Goal: Navigation & Orientation: Find specific page/section

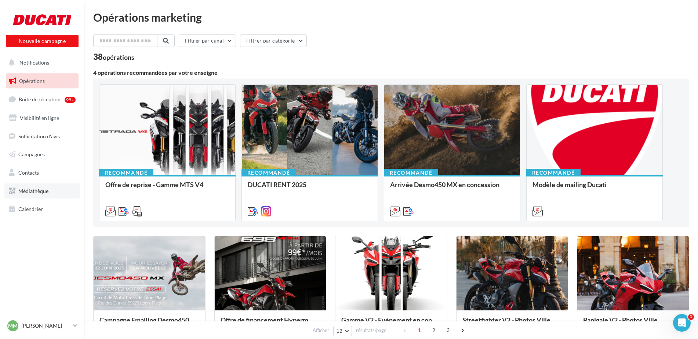
click at [39, 189] on span "Médiathèque" at bounding box center [33, 191] width 30 height 6
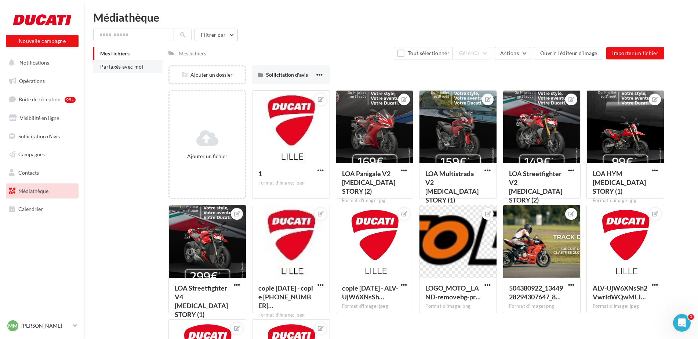
click at [135, 64] on span "Partagés avec moi" at bounding box center [121, 66] width 43 height 6
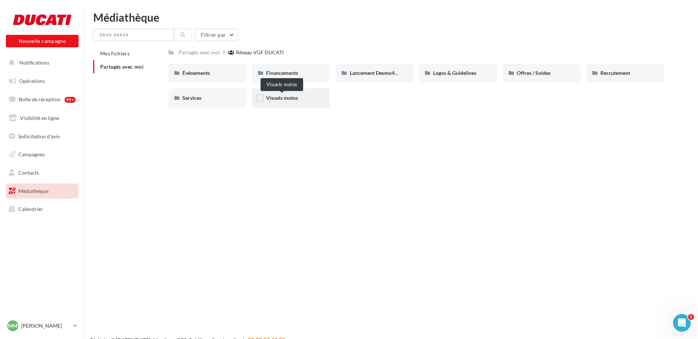
click at [291, 101] on span "Visuels motos" at bounding box center [282, 98] width 32 height 6
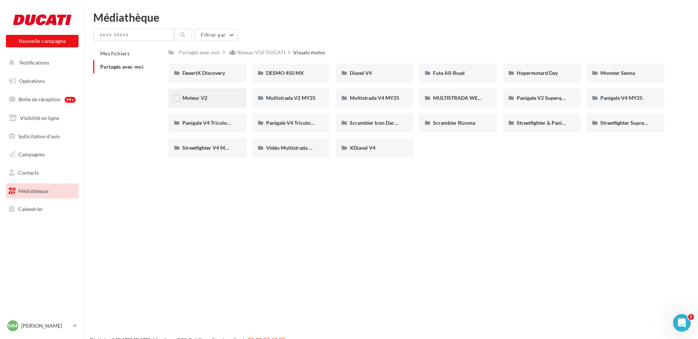
click at [202, 91] on div "Moteur V2" at bounding box center [207, 97] width 78 height 19
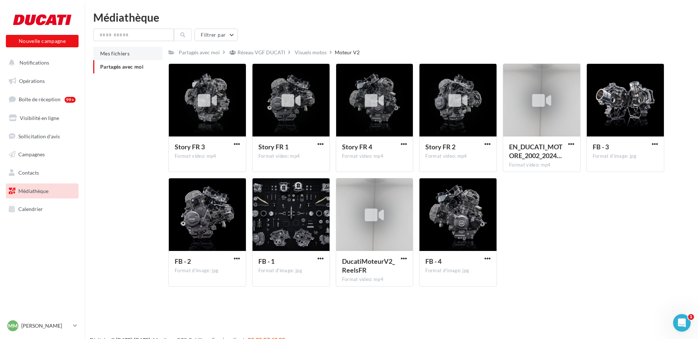
click at [119, 59] on li "Mes fichiers" at bounding box center [127, 53] width 69 height 13
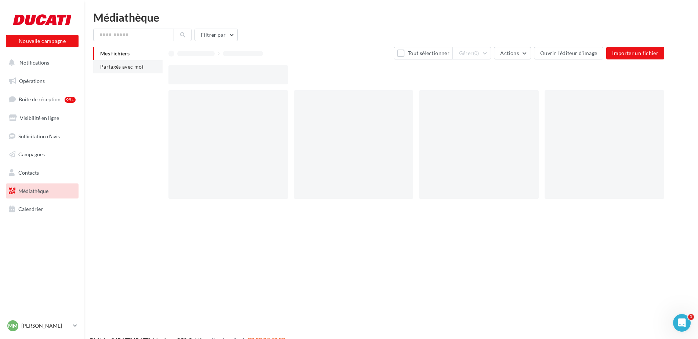
click at [117, 65] on span "Partagés avec moi" at bounding box center [121, 66] width 43 height 6
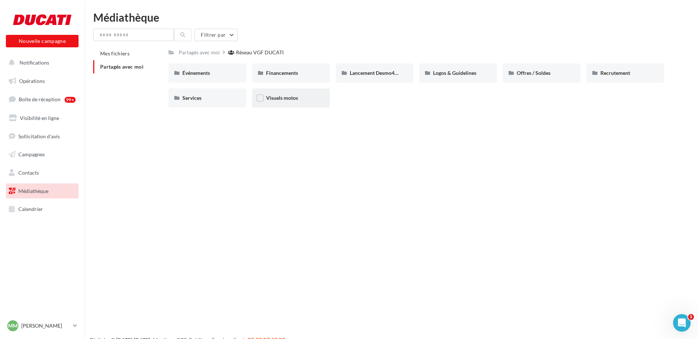
click at [282, 102] on div "Visuels motos" at bounding box center [291, 97] width 78 height 19
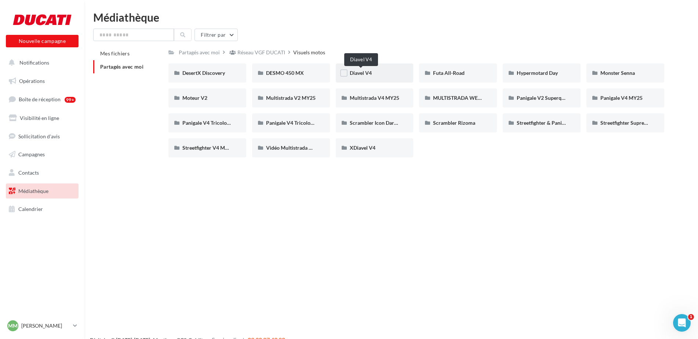
click at [357, 75] on span "Diavel V4" at bounding box center [361, 73] width 22 height 6
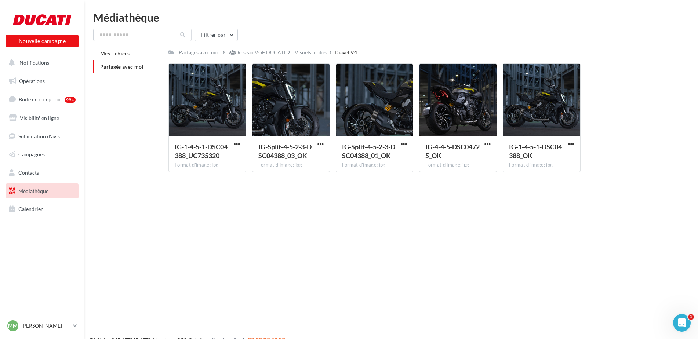
click at [134, 68] on span "Partagés avec moi" at bounding box center [121, 66] width 43 height 6
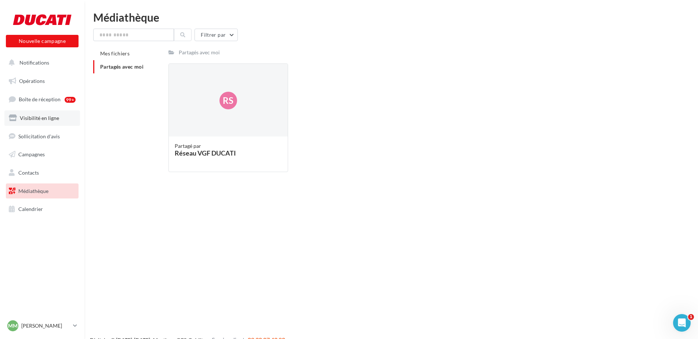
click at [51, 121] on link "Visibilité en ligne" at bounding box center [42, 117] width 76 height 15
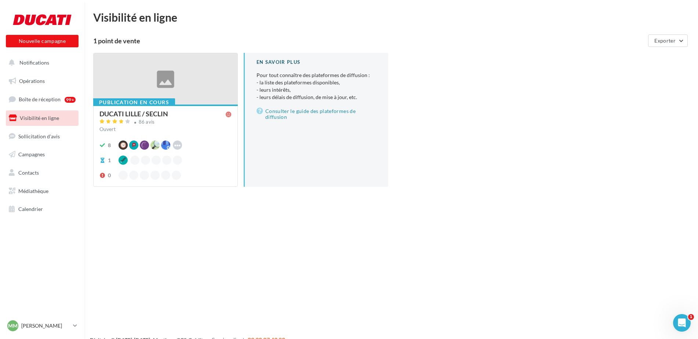
click at [161, 229] on div "Nouvelle campagne Nouvelle campagne Notifications Opérations Boîte de réception…" at bounding box center [349, 181] width 698 height 339
click at [37, 100] on span "Boîte de réception" at bounding box center [40, 99] width 42 height 6
